Goal: Information Seeking & Learning: Get advice/opinions

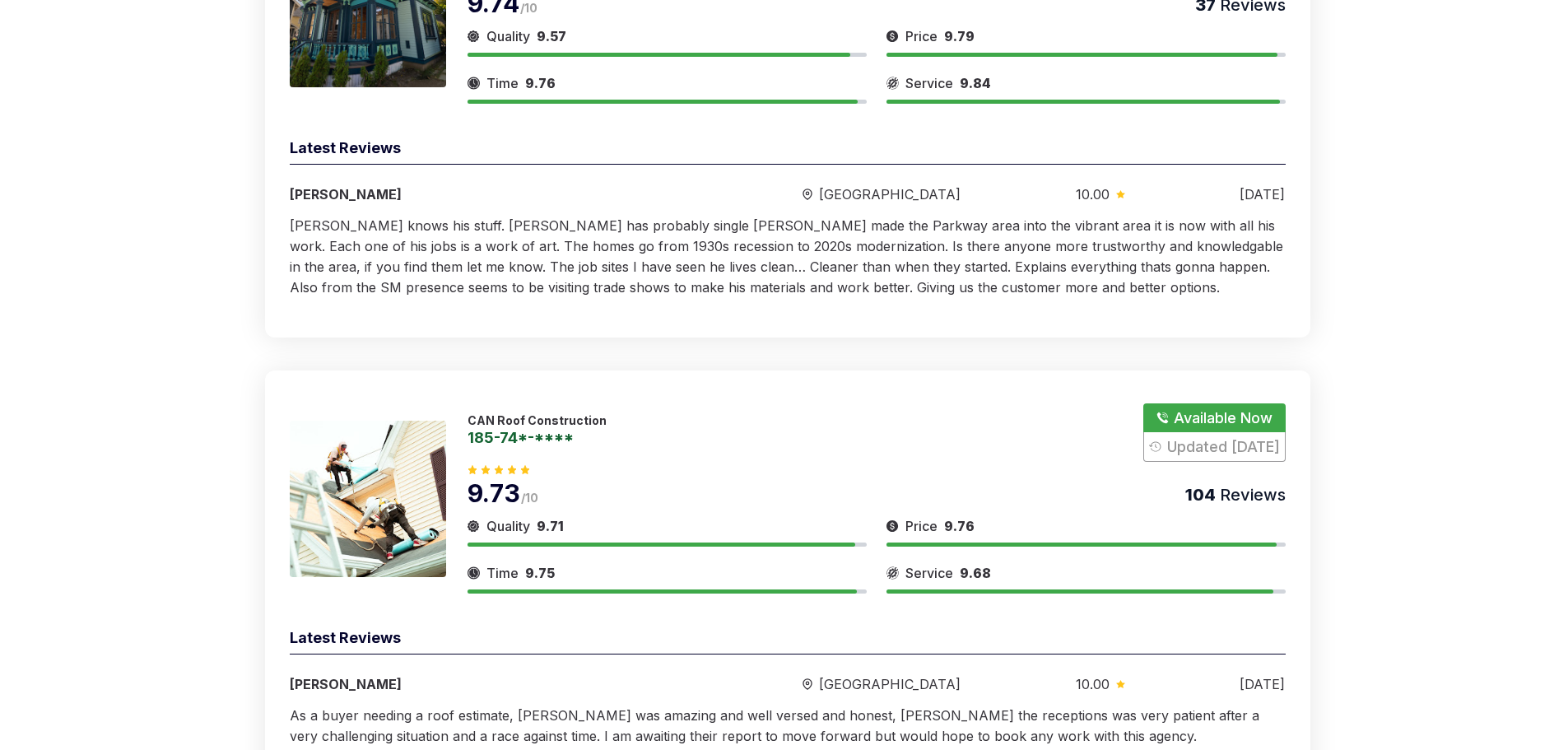
scroll to position [330, 0]
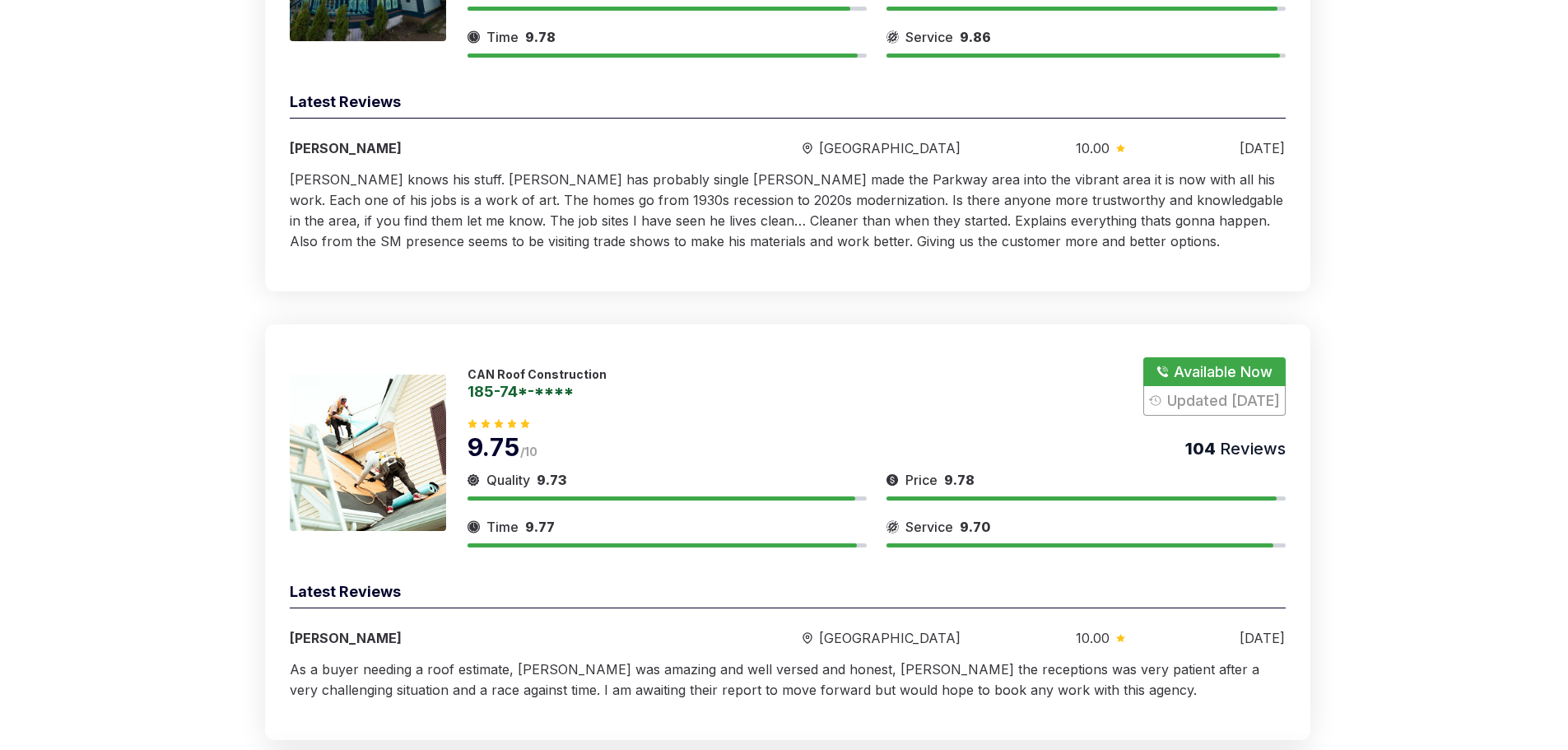
click at [542, 371] on p "CAN Roof Construction" at bounding box center [537, 374] width 139 height 14
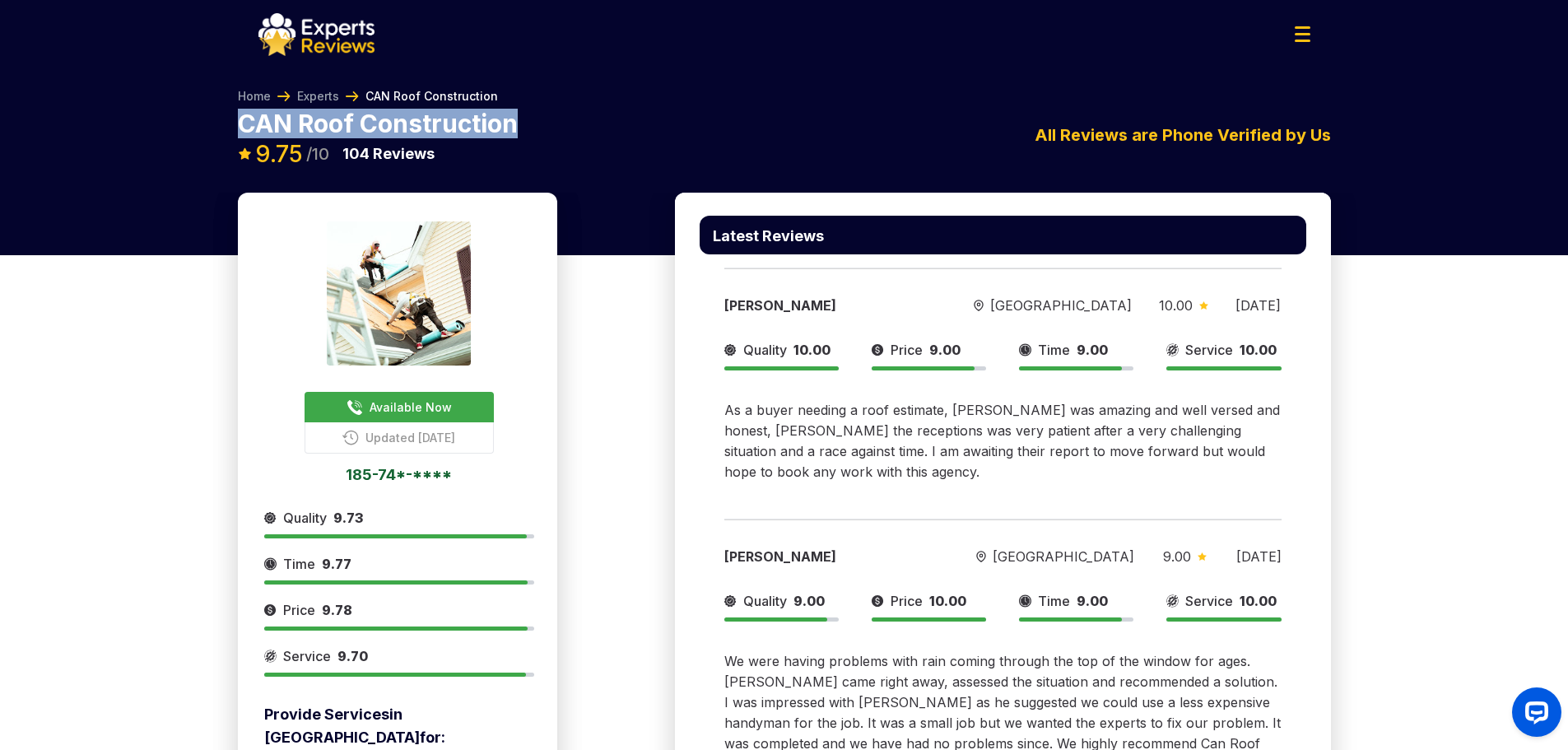
drag, startPoint x: 517, startPoint y: 123, endPoint x: 225, endPoint y: 128, distance: 292.0
click at [225, 128] on div "Home Experts CAN Roof Construction CAN Roof Construction Available Now Updated …" at bounding box center [784, 140] width 1119 height 105
copy p "CAN Roof Construction"
click at [372, 119] on p "CAN Roof Construction" at bounding box center [377, 124] width 280 height 25
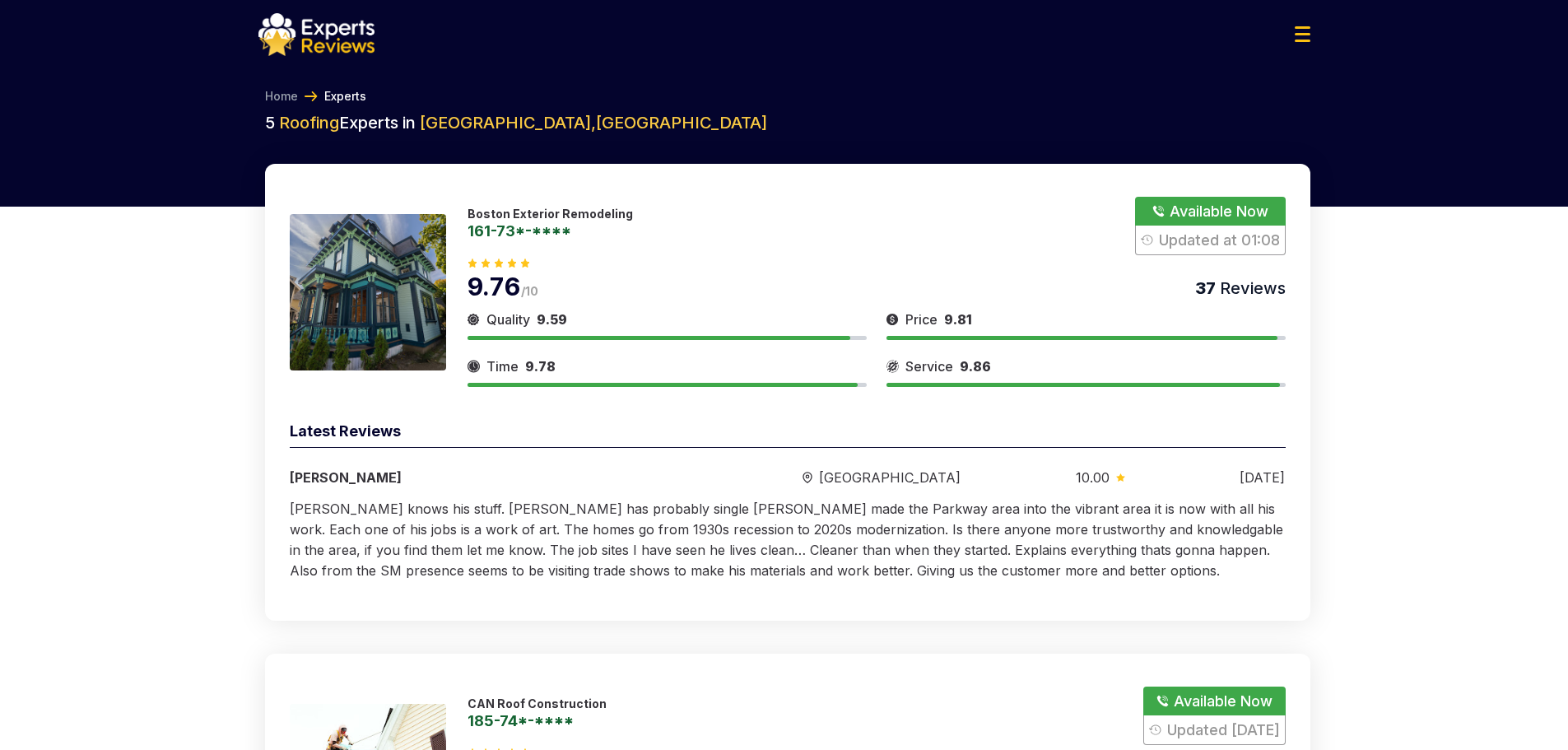
click at [907, 561] on div "[PERSON_NAME] knows his stuff. [PERSON_NAME] has probably single [PERSON_NAME] …" at bounding box center [788, 540] width 996 height 83
